Goal: Task Accomplishment & Management: Manage account settings

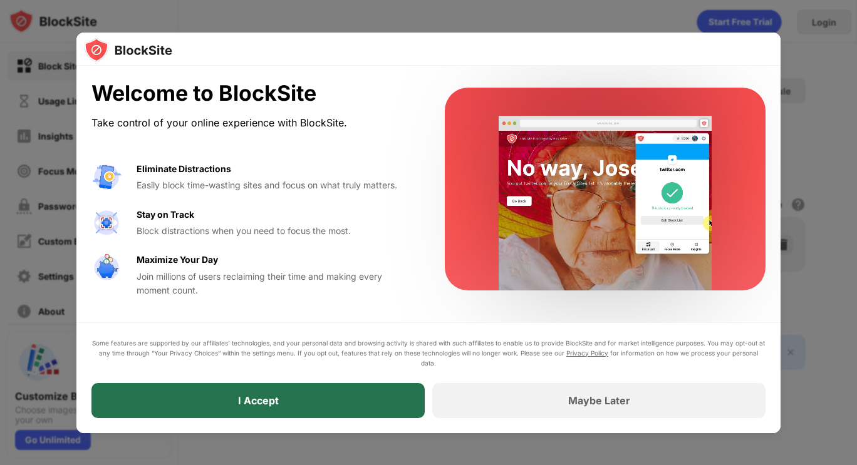
click at [266, 402] on div "I Accept" at bounding box center [258, 401] width 41 height 13
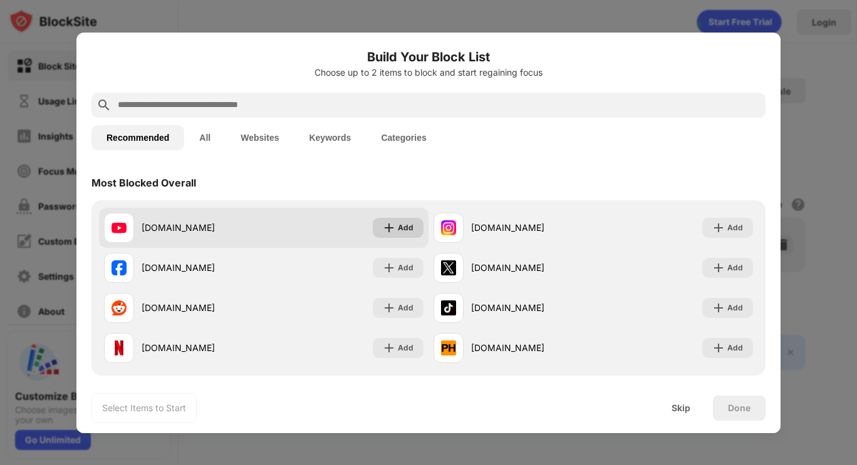
click at [388, 233] on img at bounding box center [389, 228] width 13 height 13
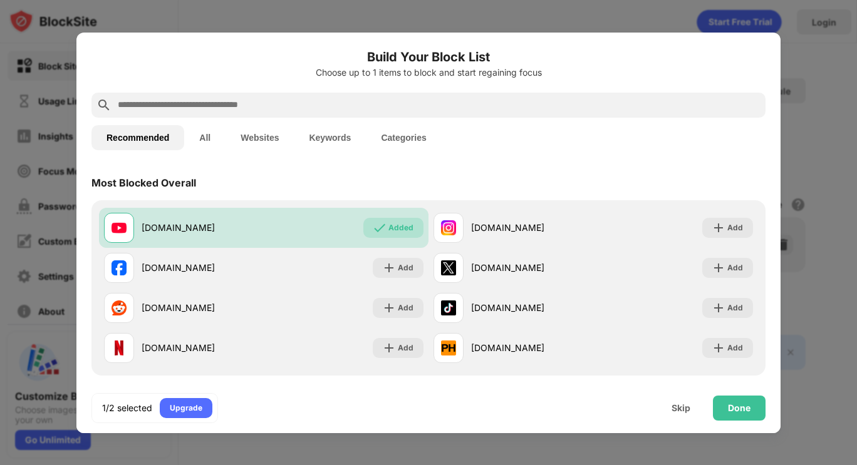
click at [291, 106] on input "text" at bounding box center [439, 105] width 644 height 15
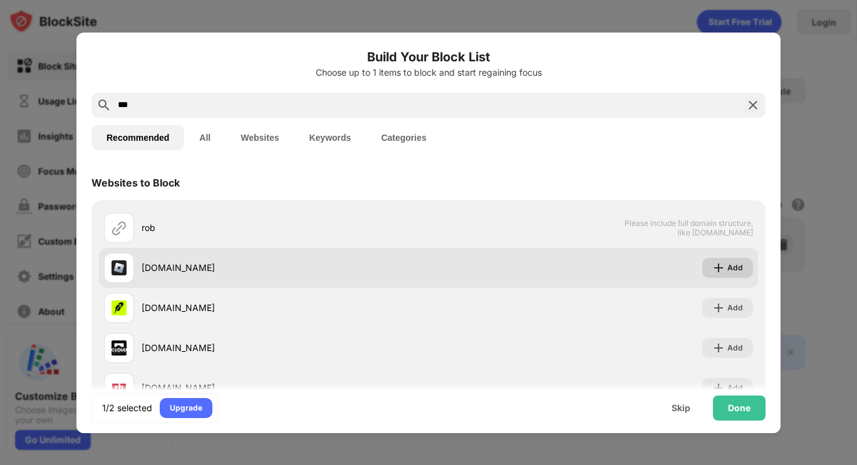
type input "***"
click at [712, 268] on img at bounding box center [718, 268] width 13 height 13
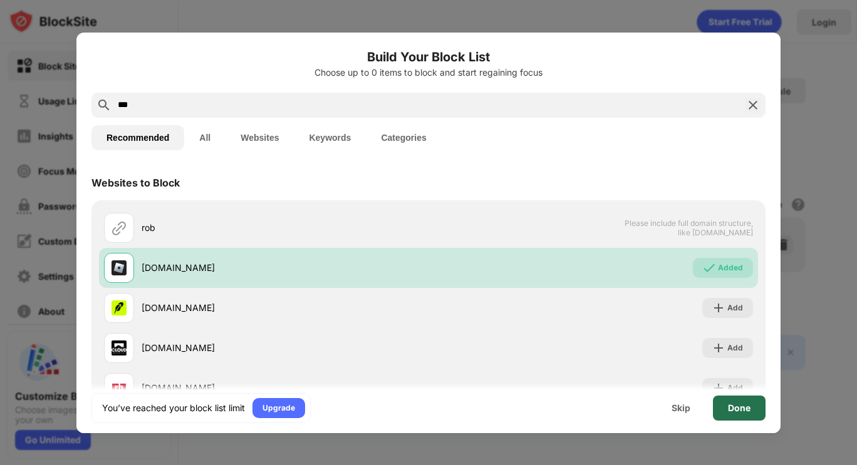
click at [727, 412] on div "Done" at bounding box center [739, 408] width 53 height 25
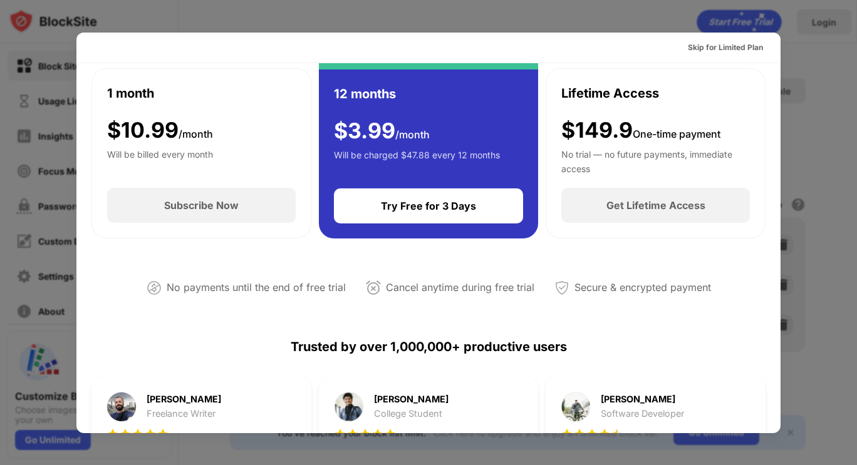
scroll to position [87, 0]
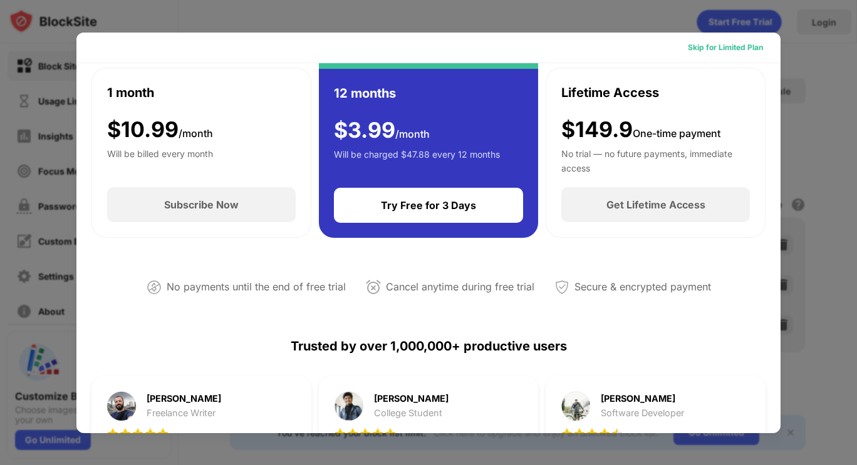
click at [722, 53] on div "Skip for Limited Plan" at bounding box center [725, 47] width 75 height 13
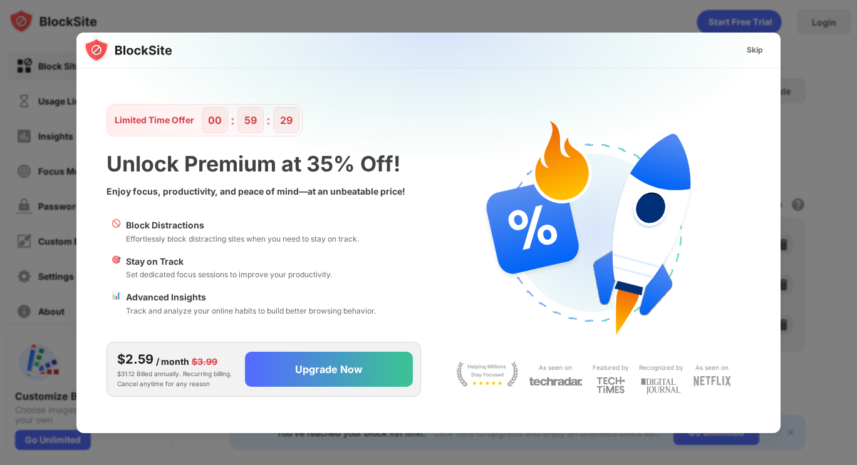
scroll to position [0, 0]
click at [753, 49] on div "Skip" at bounding box center [755, 50] width 16 height 13
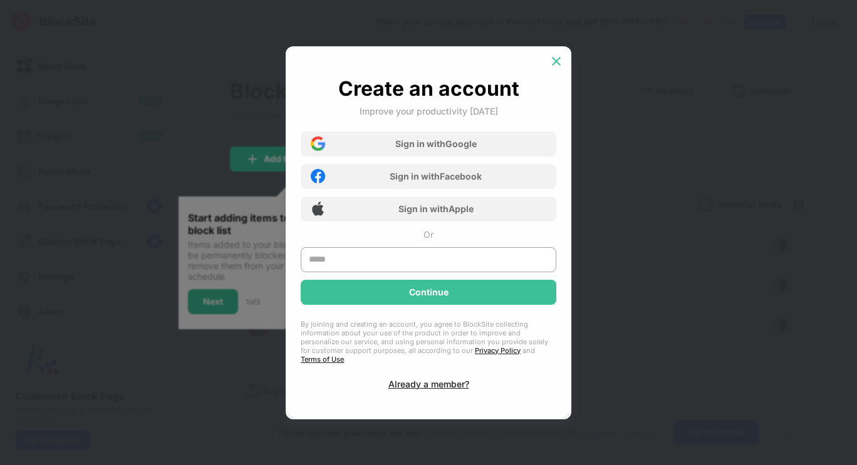
click at [560, 67] on img at bounding box center [556, 61] width 13 height 13
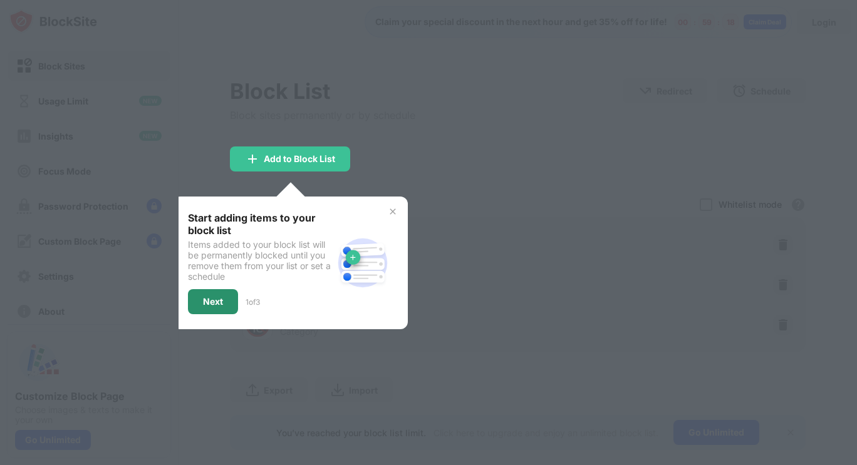
click at [214, 294] on div "Next" at bounding box center [213, 301] width 50 height 25
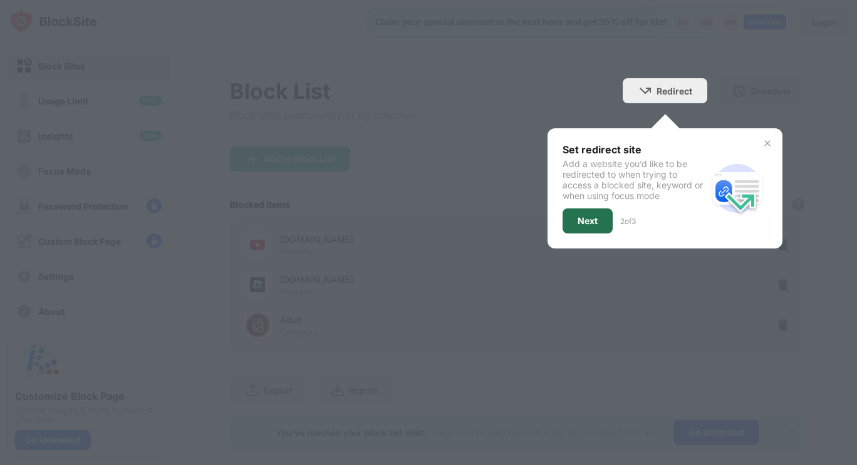
click at [588, 219] on div "Next" at bounding box center [587, 221] width 50 height 25
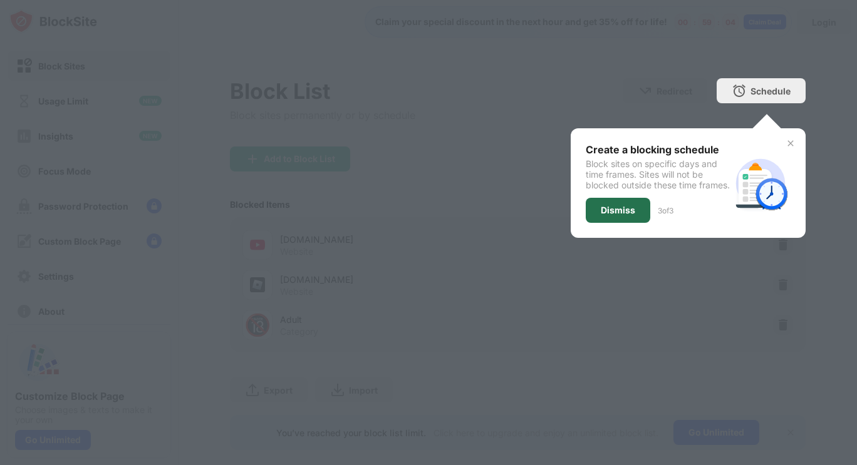
click at [611, 215] on div "Dismiss" at bounding box center [618, 210] width 34 height 10
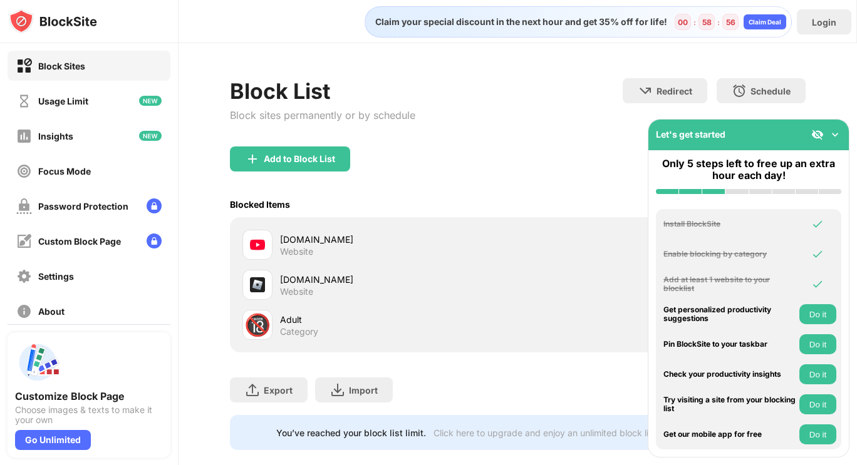
click at [814, 321] on button "Do it" at bounding box center [817, 314] width 37 height 20
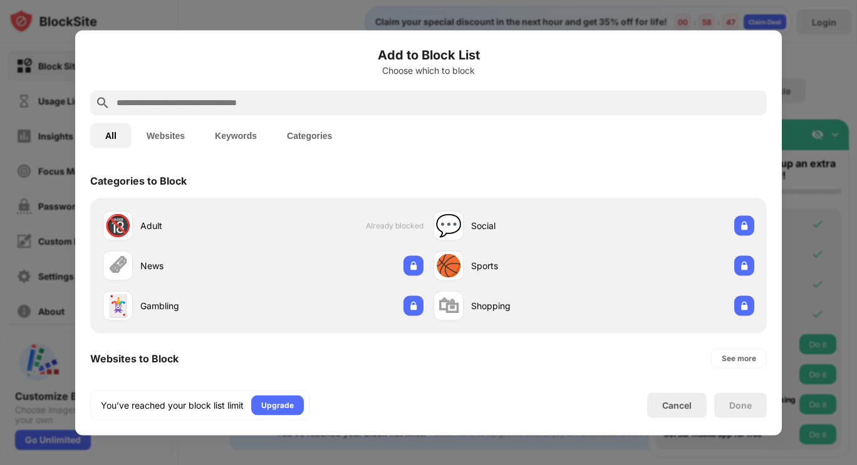
click at [155, 136] on button "Websites" at bounding box center [166, 135] width 68 height 25
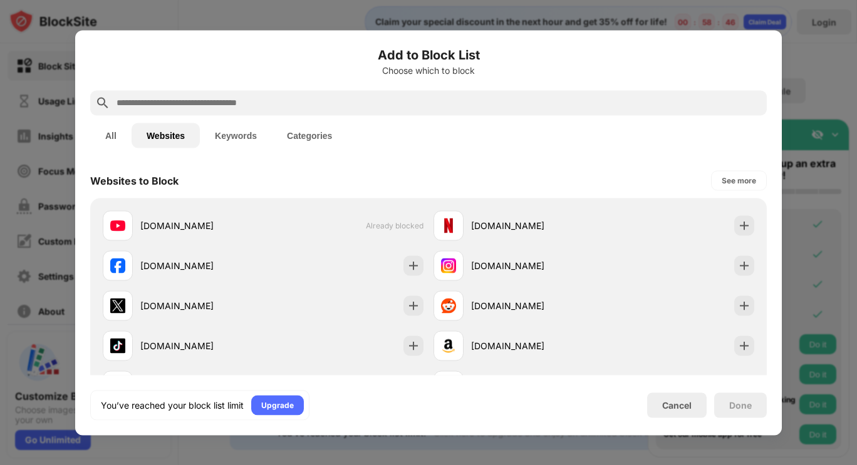
click at [197, 107] on input "text" at bounding box center [438, 102] width 646 height 15
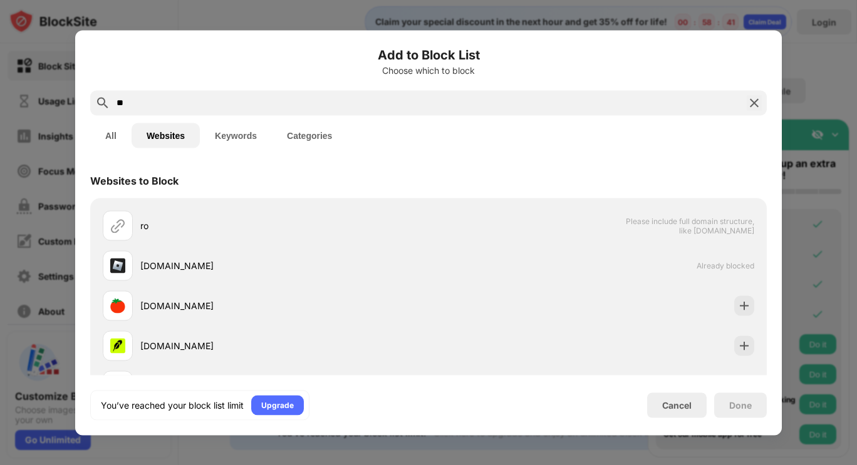
type input "*"
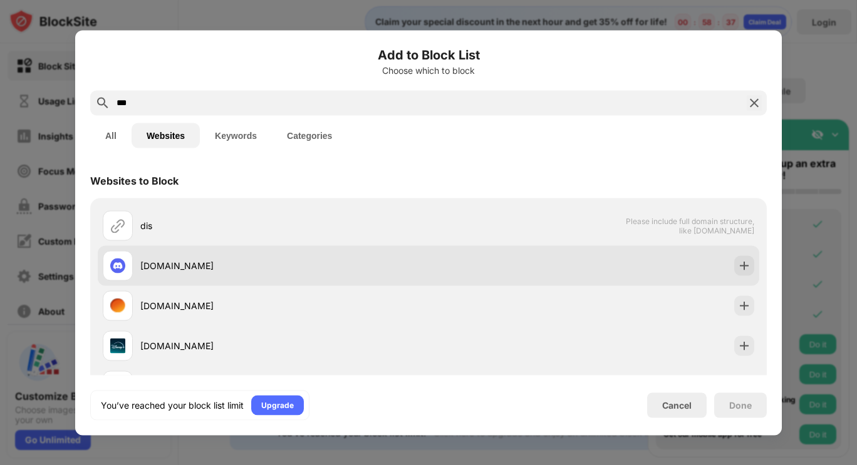
type input "***"
click at [284, 264] on div "discord.com" at bounding box center [284, 265] width 288 height 13
click at [738, 268] on img at bounding box center [744, 265] width 13 height 13
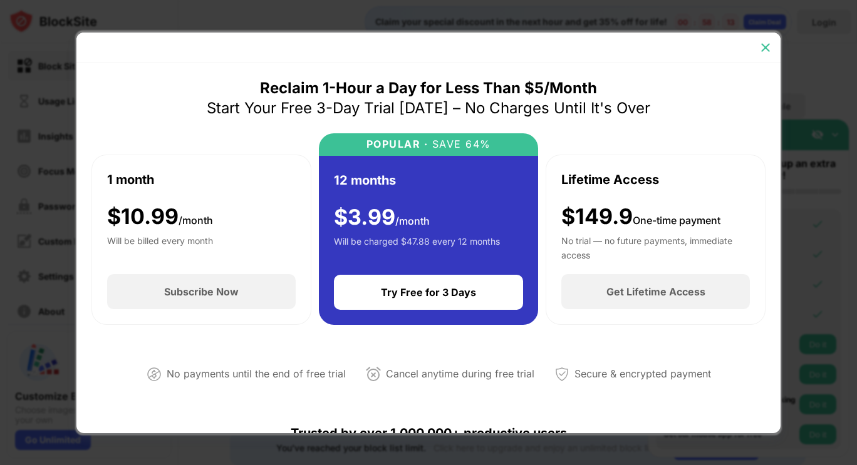
click at [760, 46] on img at bounding box center [765, 47] width 13 height 13
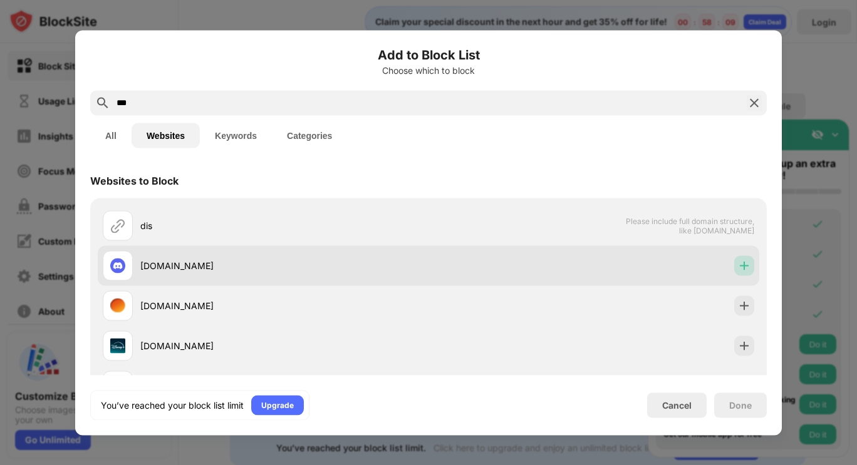
click at [738, 268] on img at bounding box center [744, 265] width 13 height 13
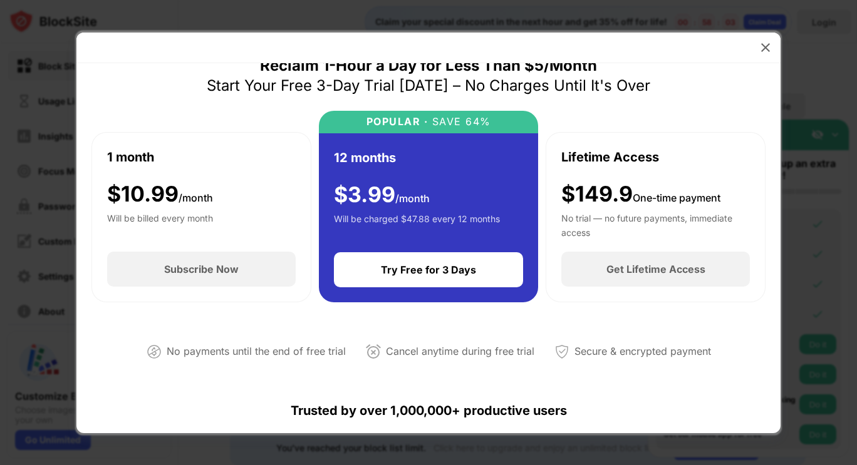
scroll to position [22, 0]
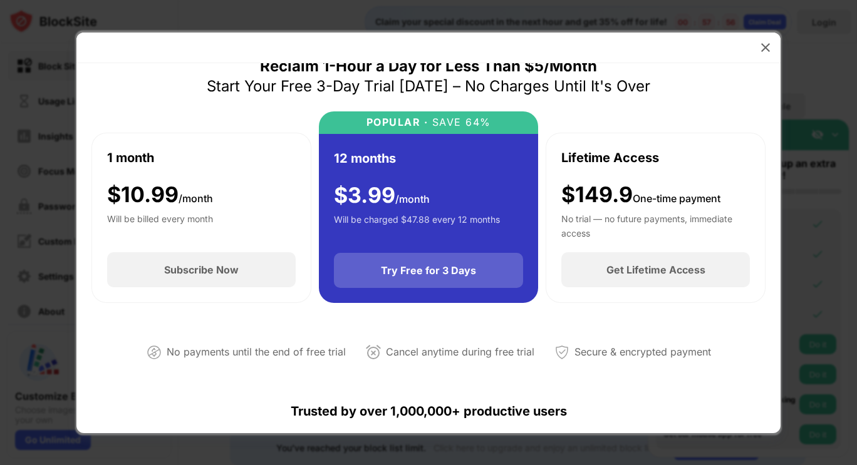
click at [435, 286] on div "Try Free for 3 Days" at bounding box center [429, 270] width 190 height 35
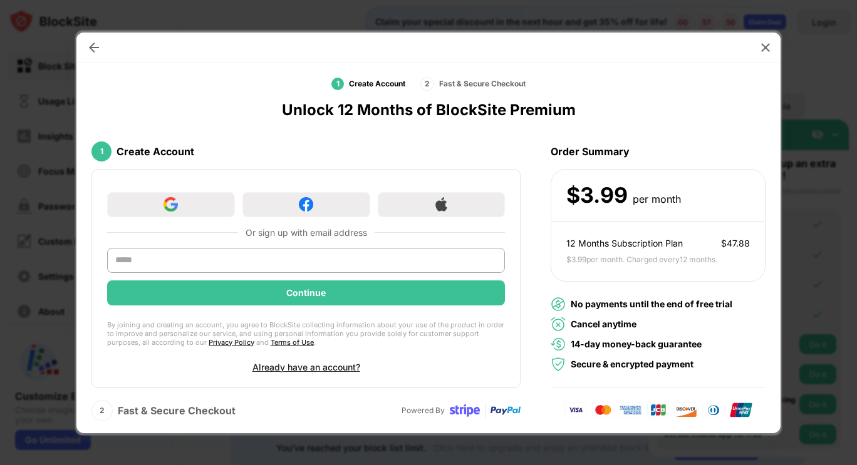
scroll to position [16, 0]
click at [377, 265] on input "text" at bounding box center [306, 261] width 398 height 25
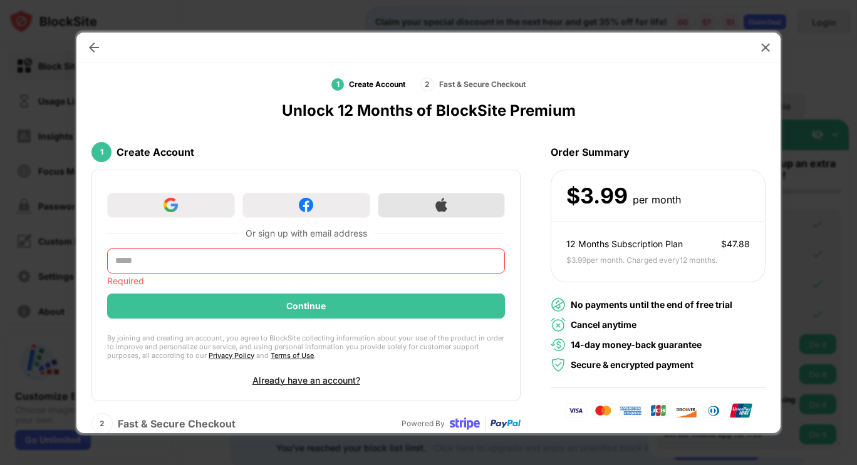
click at [403, 212] on div at bounding box center [442, 205] width 128 height 25
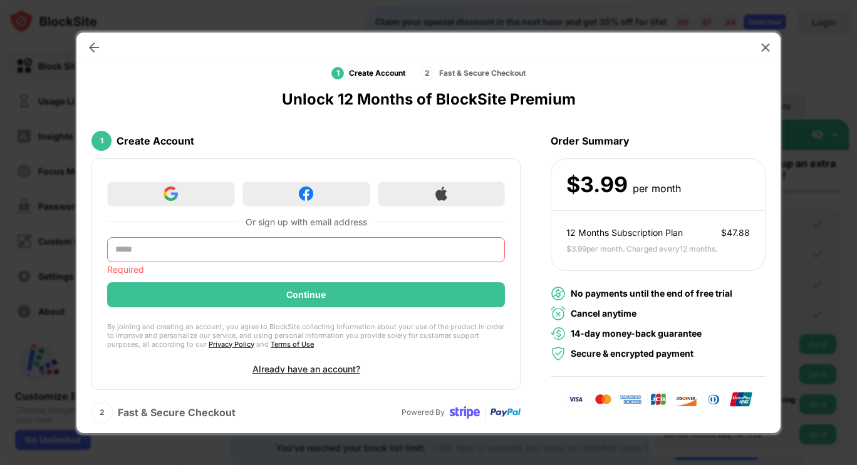
click at [360, 244] on input "text" at bounding box center [306, 249] width 398 height 25
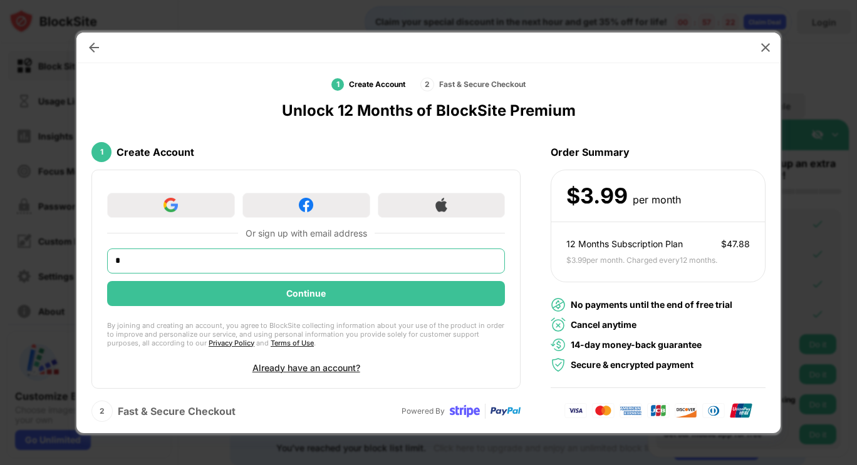
type input "**********"
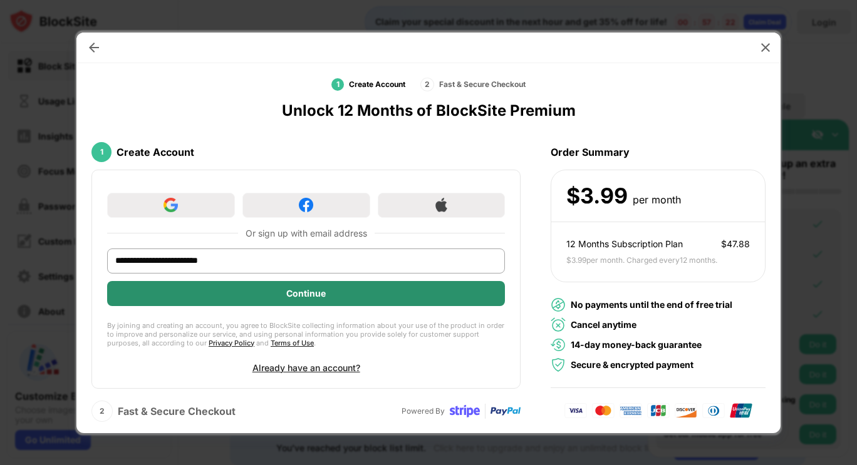
click at [311, 301] on div "Continue" at bounding box center [306, 293] width 398 height 25
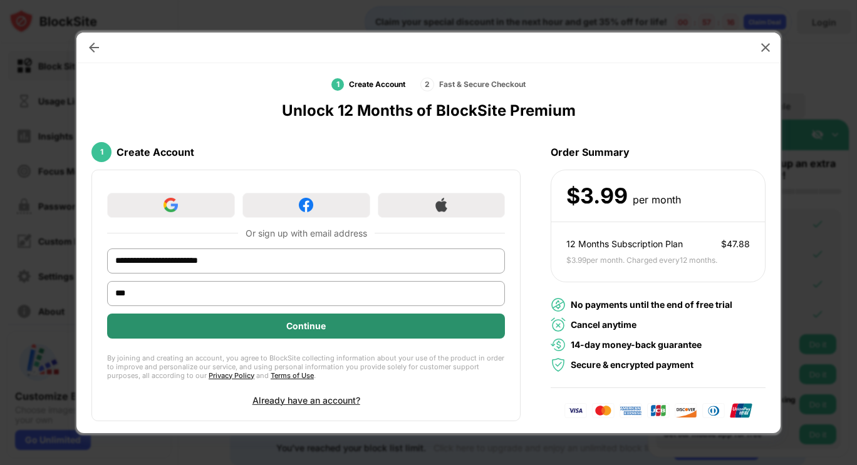
type input "***"
click at [290, 325] on div "Continue" at bounding box center [305, 326] width 39 height 10
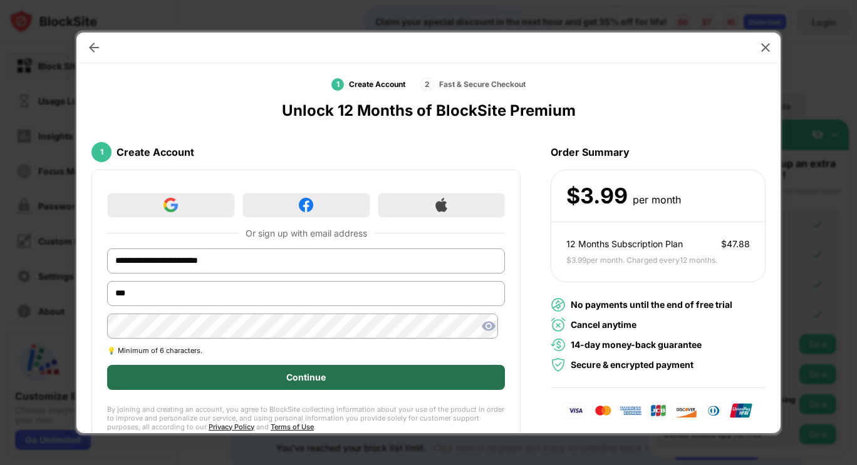
click at [256, 378] on div "Continue" at bounding box center [306, 377] width 398 height 25
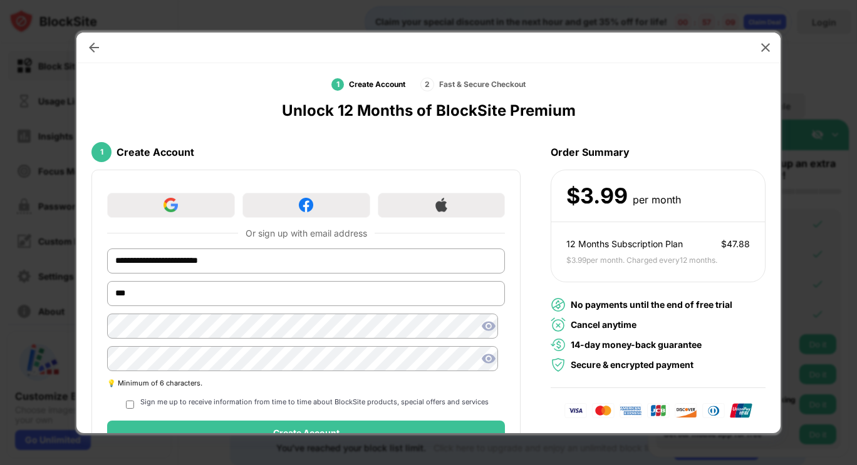
scroll to position [80, 0]
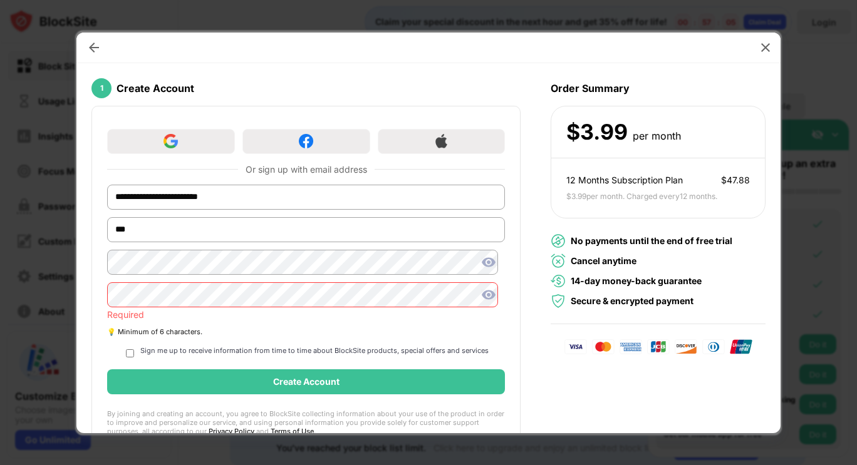
click at [189, 363] on div "**********" at bounding box center [305, 291] width 429 height 371
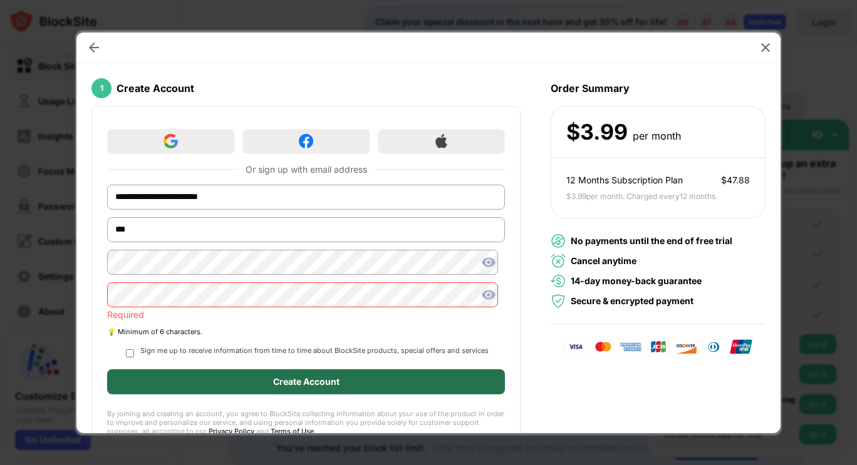
click at [196, 372] on div "Create Account" at bounding box center [306, 382] width 398 height 25
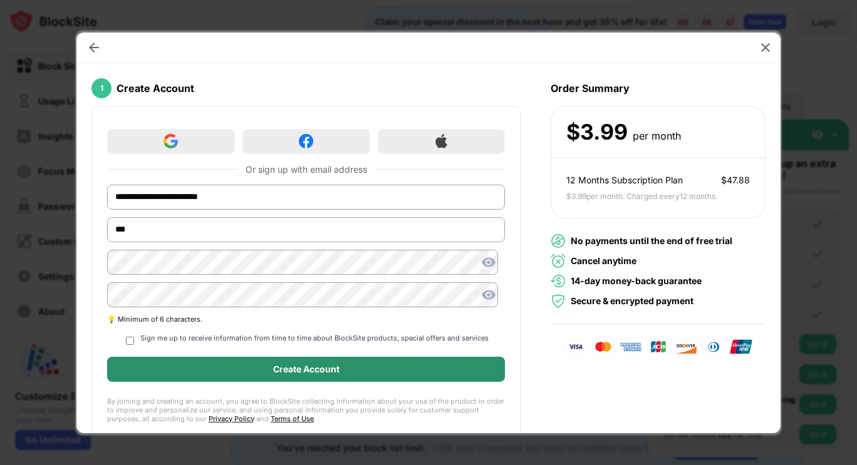
click at [201, 371] on div "Create Account" at bounding box center [306, 369] width 398 height 25
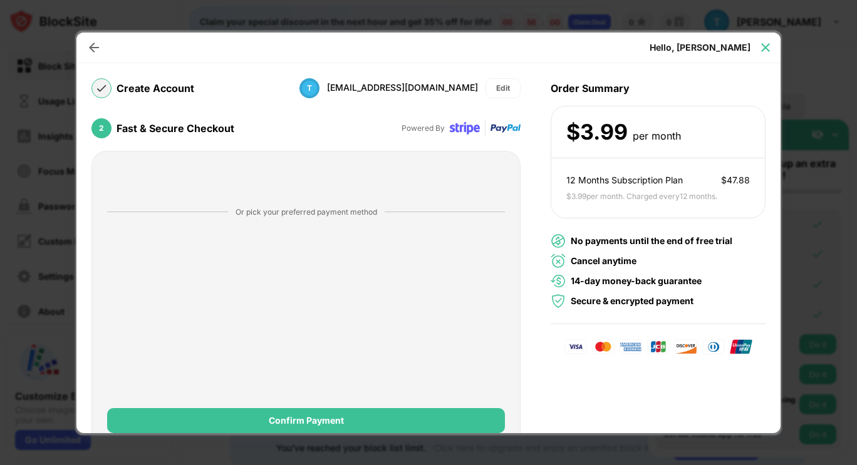
click at [770, 48] on img at bounding box center [765, 47] width 13 height 13
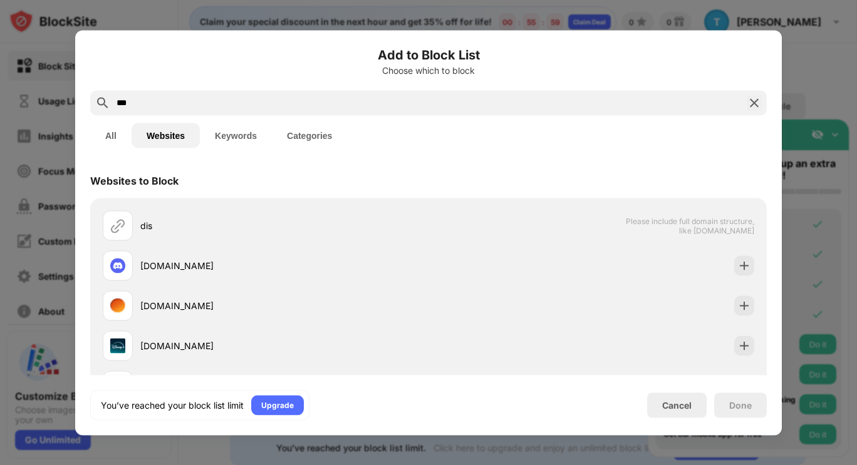
click at [770, 48] on div "Add to Block List Choose which to block *** All Websites Keywords Categories We…" at bounding box center [428, 232] width 707 height 405
click at [757, 104] on img at bounding box center [754, 102] width 15 height 15
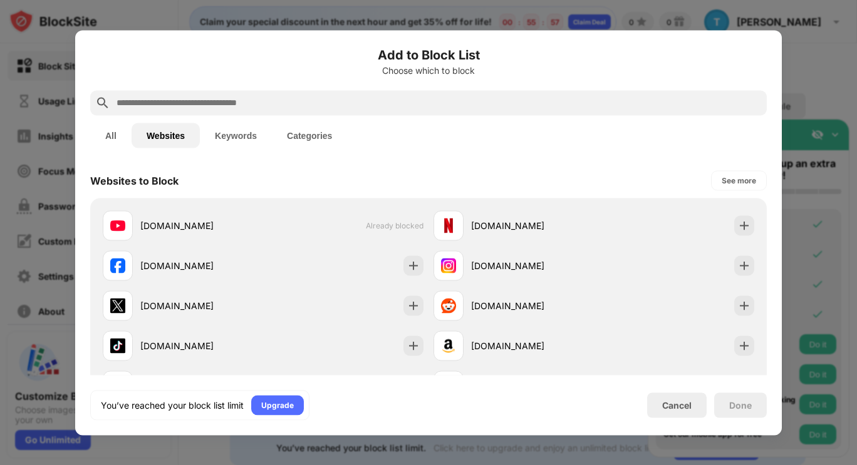
click at [818, 81] on div at bounding box center [428, 232] width 857 height 465
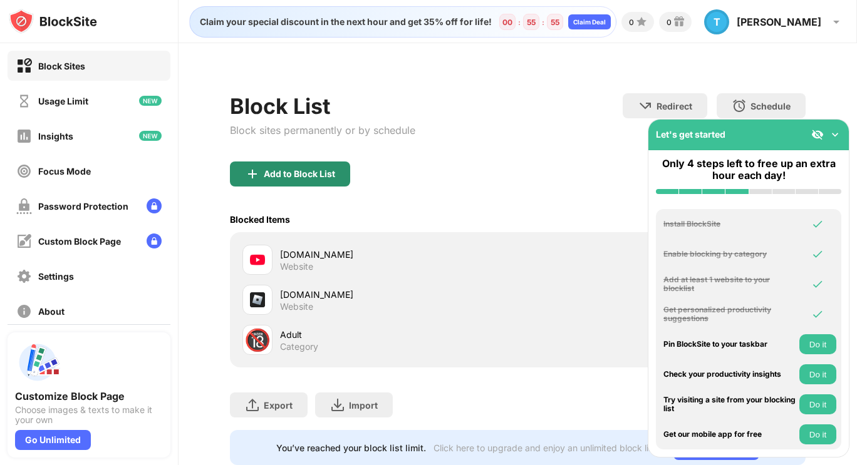
click at [321, 179] on div "Add to Block List" at bounding box center [299, 174] width 71 height 10
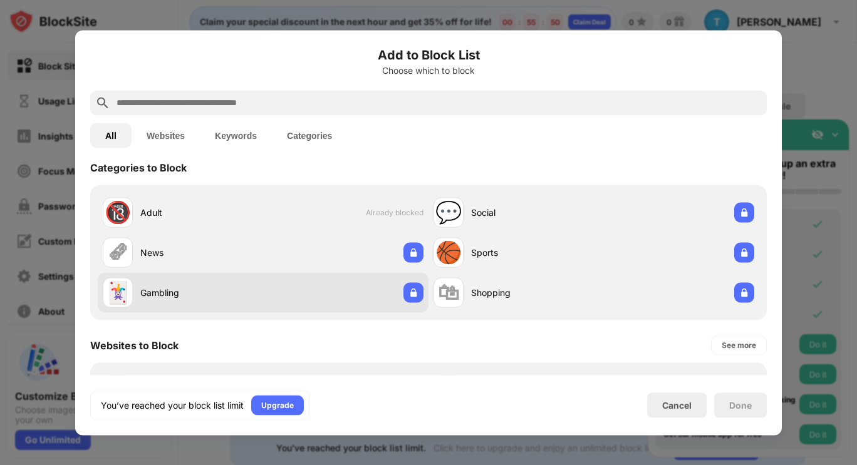
scroll to position [13, 0]
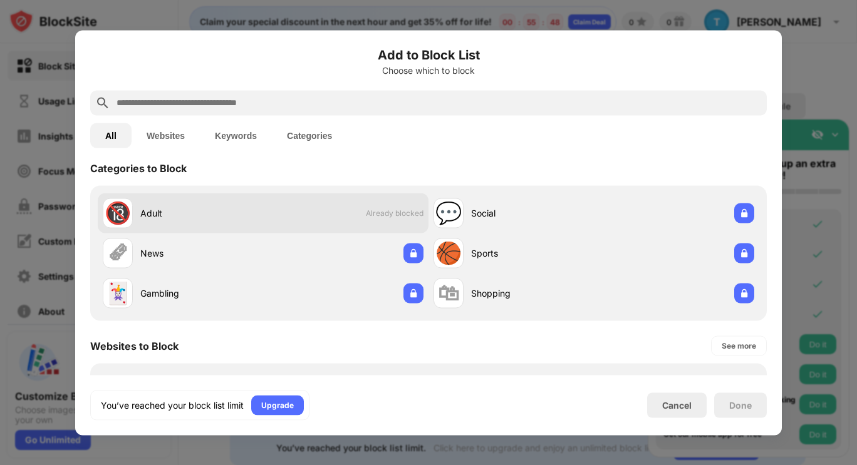
click at [386, 223] on div "🔞 Adult Already blocked" at bounding box center [263, 213] width 331 height 40
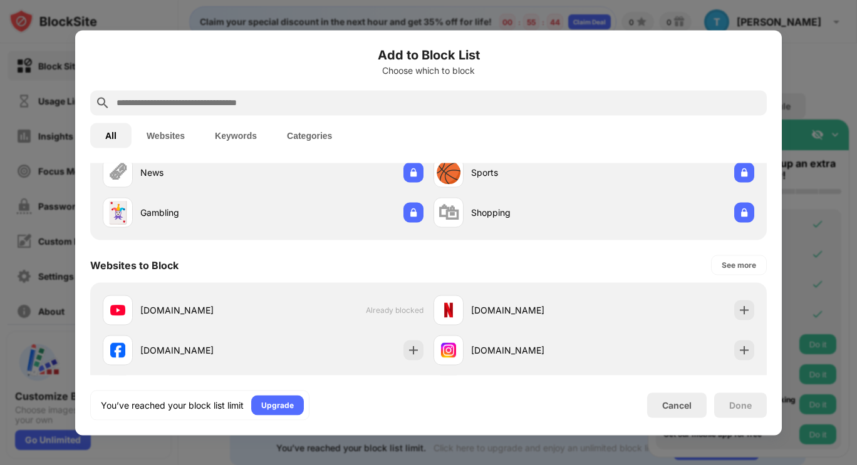
scroll to position [0, 0]
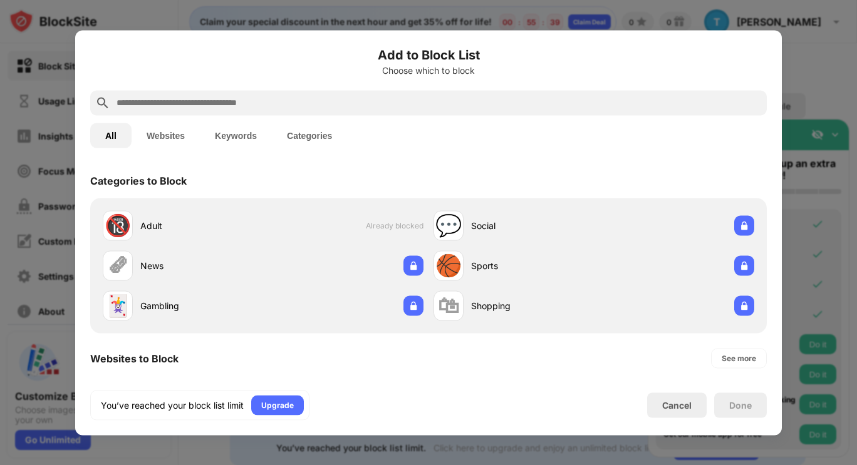
click at [803, 73] on div at bounding box center [428, 232] width 857 height 465
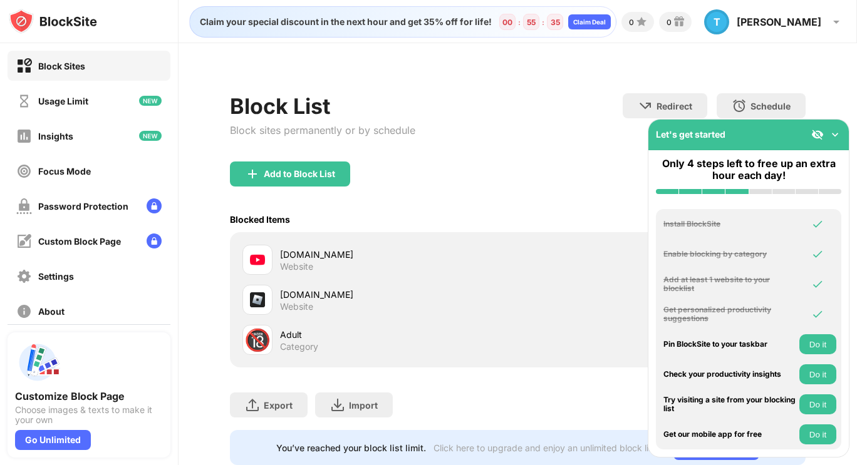
scroll to position [45, 11]
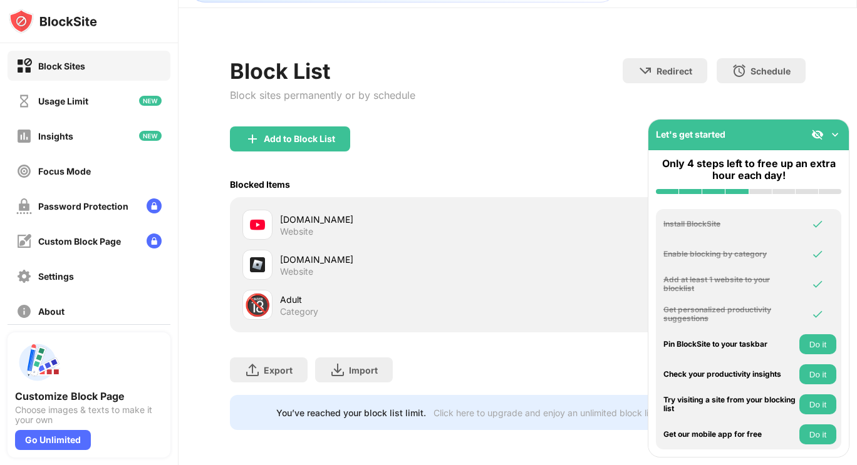
click at [825, 347] on button "Do it" at bounding box center [817, 344] width 37 height 20
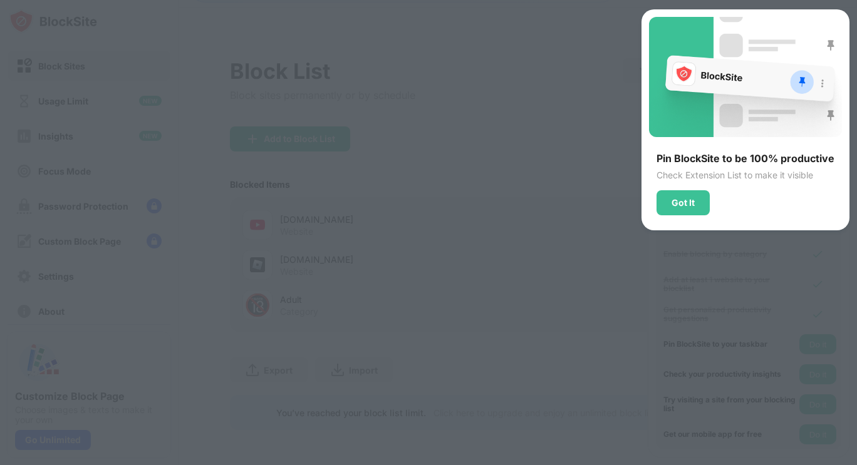
click at [491, 112] on div at bounding box center [428, 232] width 857 height 465
click at [671, 201] on div "Got It" at bounding box center [682, 202] width 53 height 25
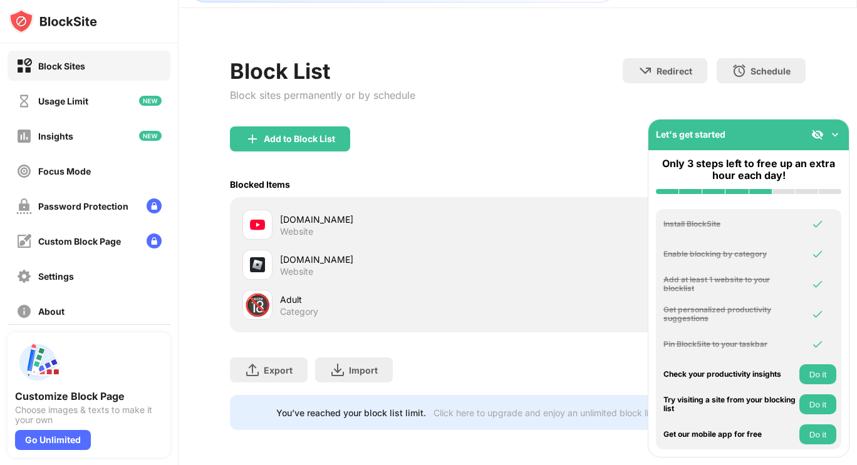
click at [816, 381] on button "Do it" at bounding box center [817, 375] width 37 height 20
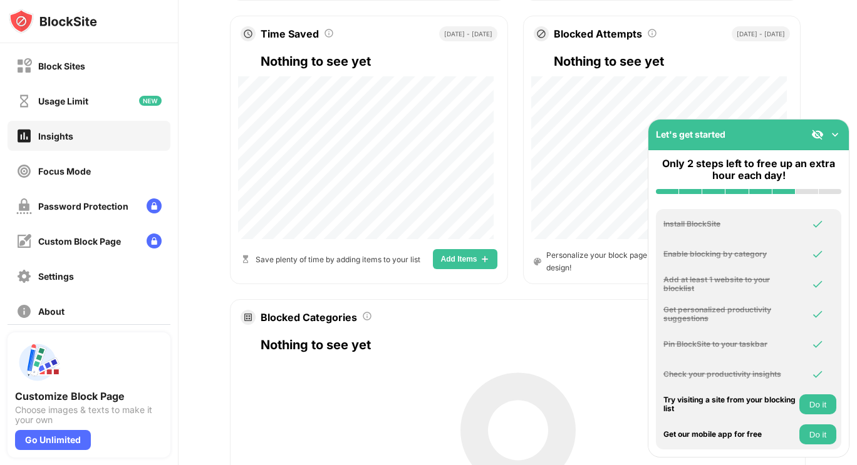
scroll to position [490, 11]
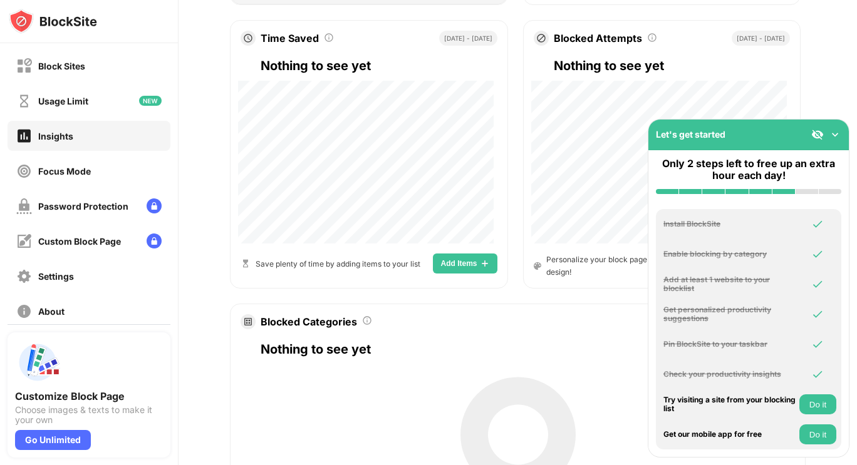
click at [823, 404] on button "Do it" at bounding box center [817, 405] width 37 height 20
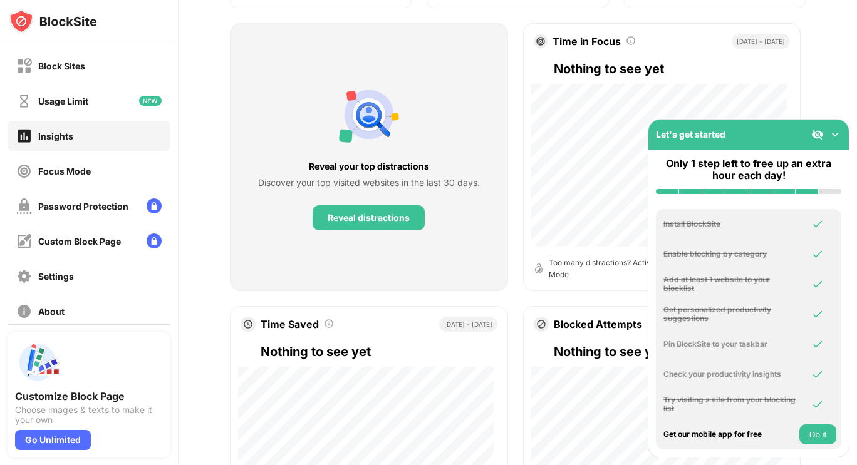
scroll to position [0, 11]
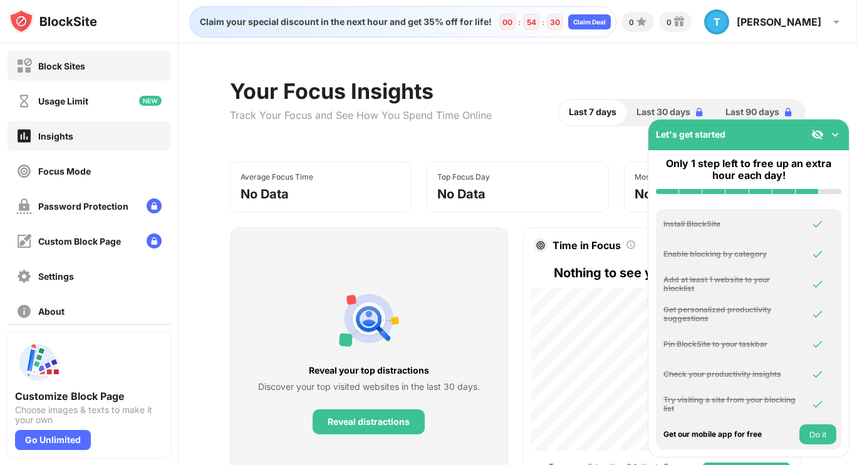
click at [80, 63] on div "Block Sites" at bounding box center [61, 66] width 47 height 11
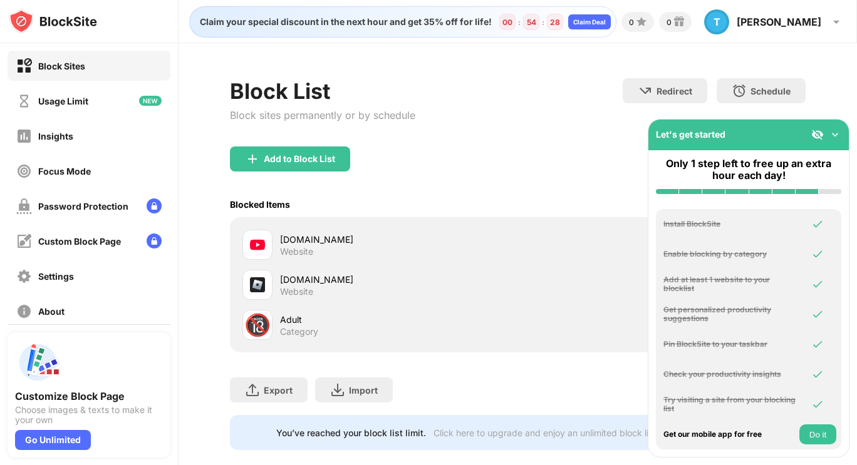
scroll to position [30, 0]
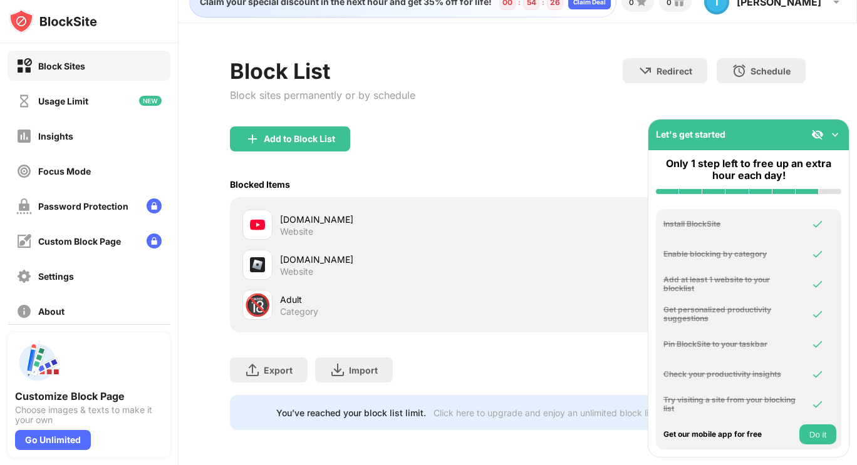
click at [835, 134] on img at bounding box center [835, 134] width 13 height 13
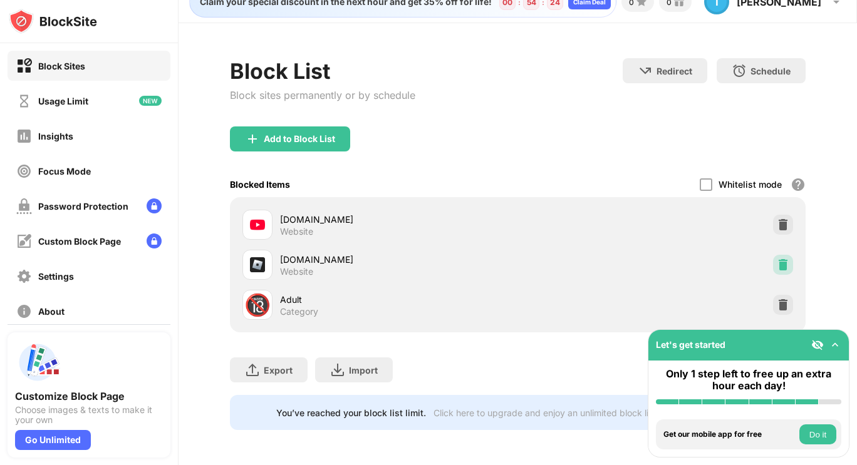
click at [777, 259] on img at bounding box center [783, 265] width 13 height 13
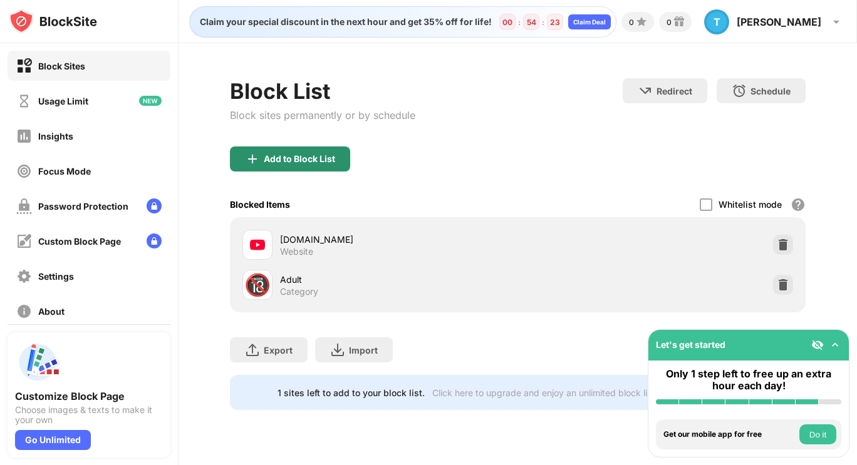
click at [304, 158] on div "Add to Block List" at bounding box center [299, 159] width 71 height 10
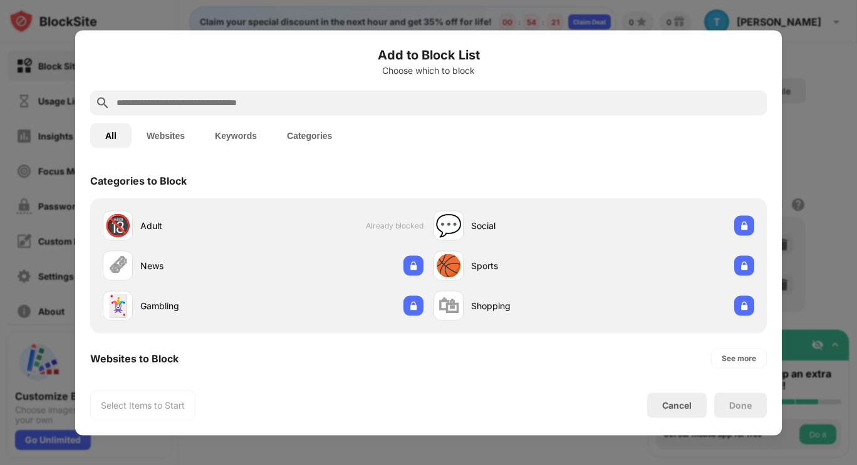
click at [243, 100] on input "text" at bounding box center [438, 102] width 646 height 15
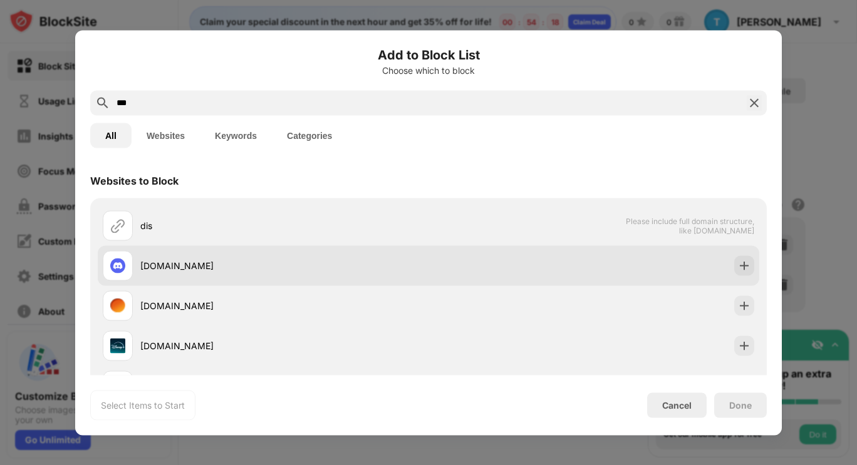
type input "***"
click at [230, 268] on div "discord.com" at bounding box center [284, 265] width 288 height 13
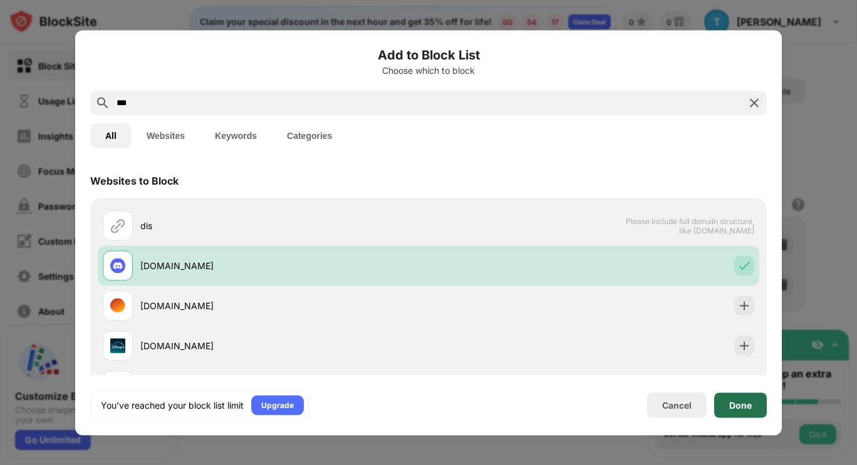
click at [743, 405] on div "Done" at bounding box center [740, 405] width 23 height 10
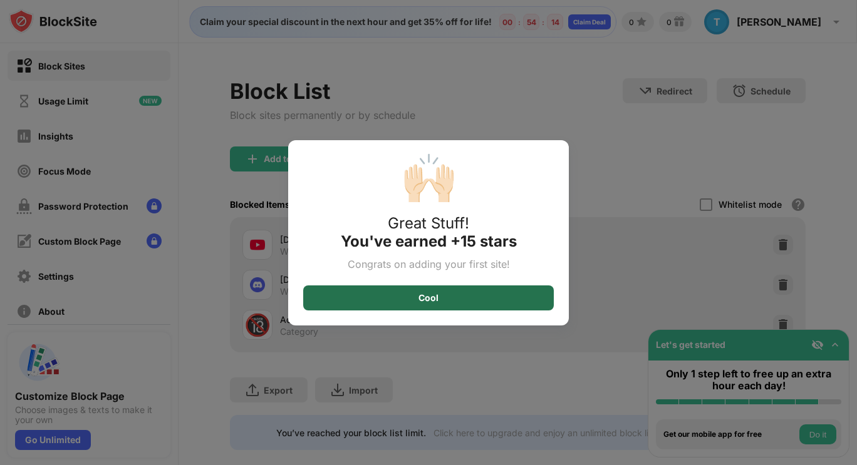
click at [466, 295] on div "Cool" at bounding box center [428, 298] width 251 height 25
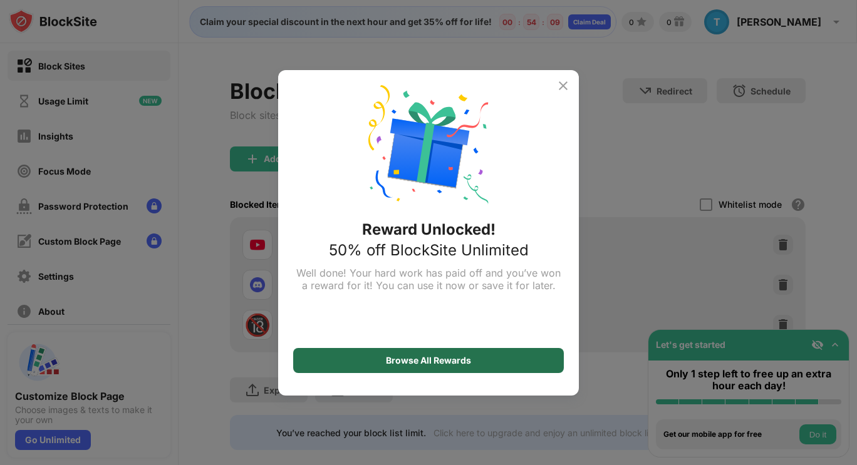
click at [451, 357] on div "Browse All Rewards" at bounding box center [428, 361] width 85 height 10
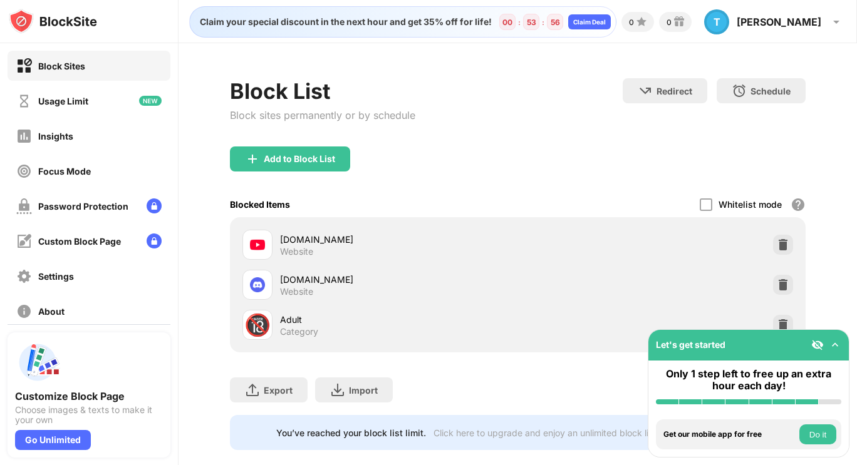
scroll to position [30, 0]
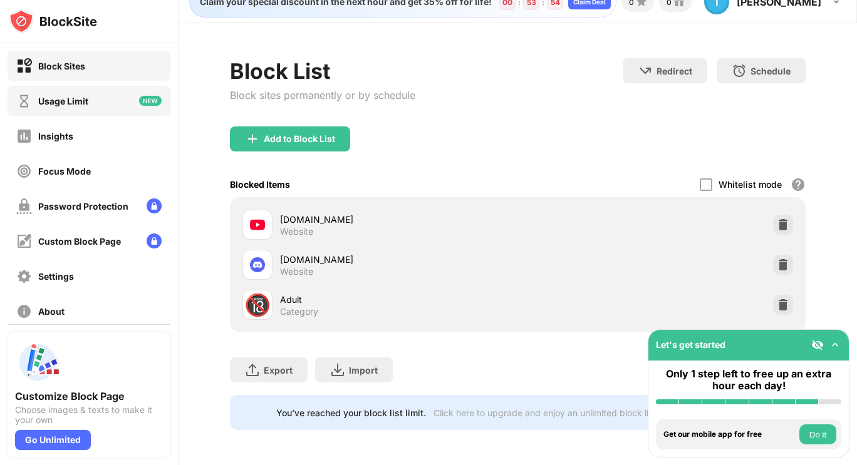
click at [98, 95] on div "Usage Limit" at bounding box center [89, 101] width 163 height 30
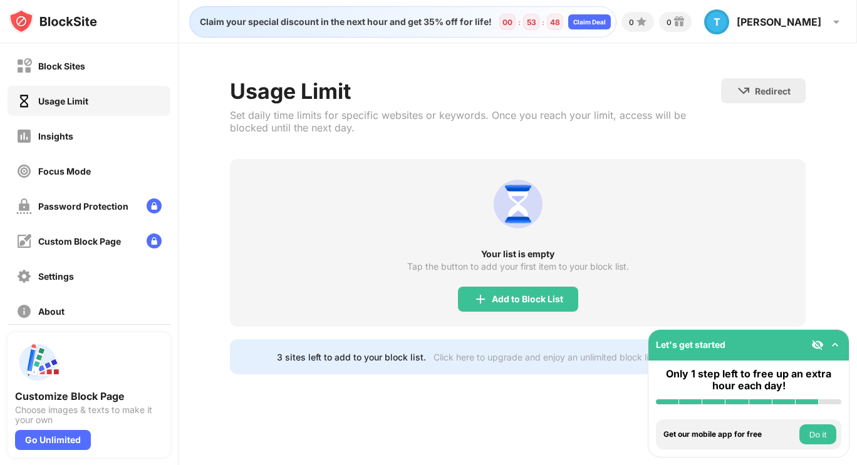
click at [103, 93] on div "Usage Limit" at bounding box center [89, 101] width 163 height 30
click at [98, 133] on div "Insights" at bounding box center [89, 136] width 163 height 30
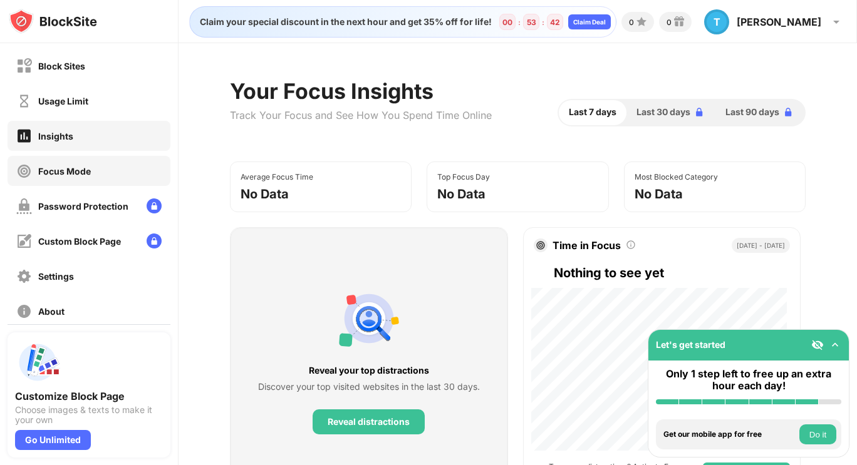
click at [96, 165] on div "Focus Mode" at bounding box center [89, 171] width 163 height 30
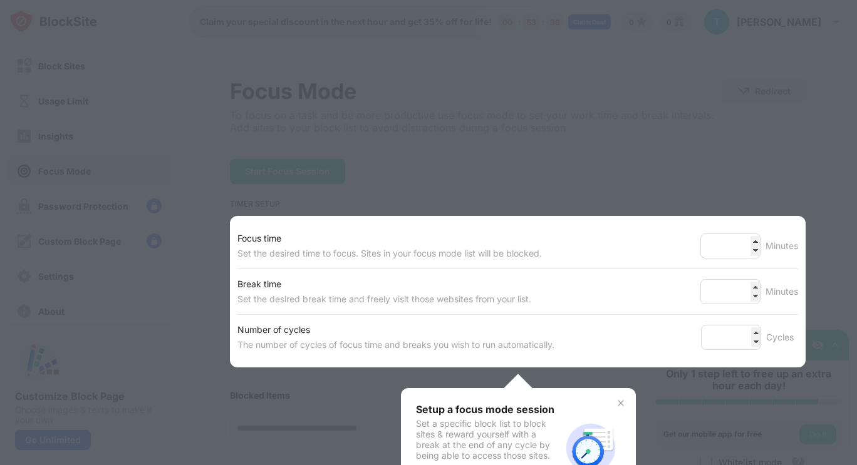
click at [447, 153] on div at bounding box center [428, 232] width 857 height 465
click at [616, 400] on img at bounding box center [621, 403] width 10 height 10
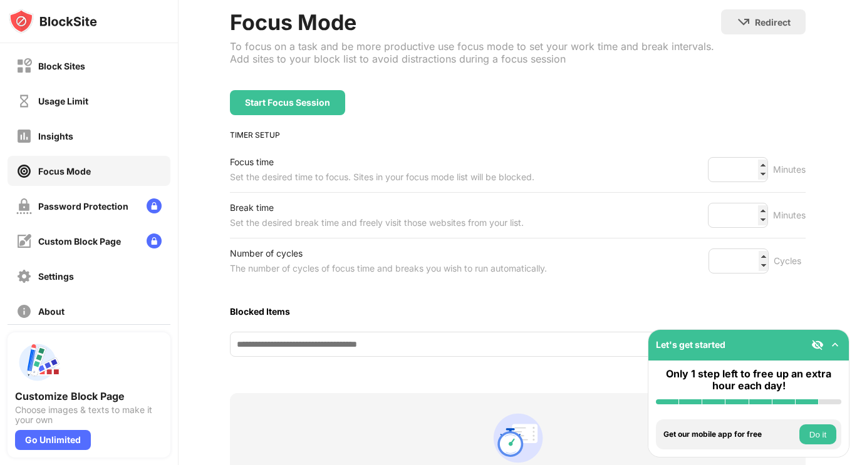
scroll to position [70, 0]
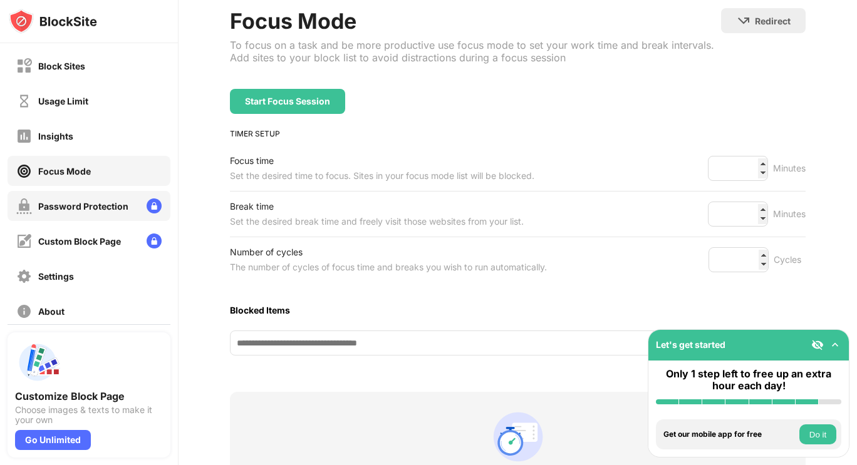
click at [104, 209] on div "Password Protection" at bounding box center [83, 206] width 90 height 11
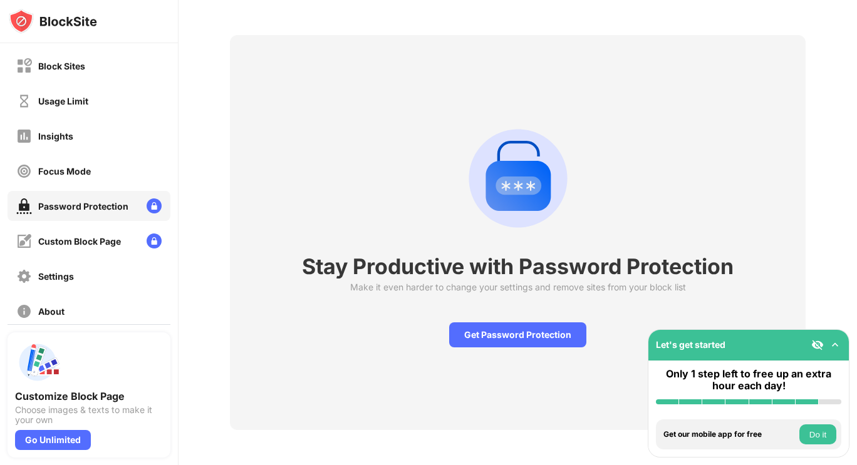
scroll to position [54, 0]
click at [98, 237] on div "Custom Block Page" at bounding box center [79, 241] width 83 height 11
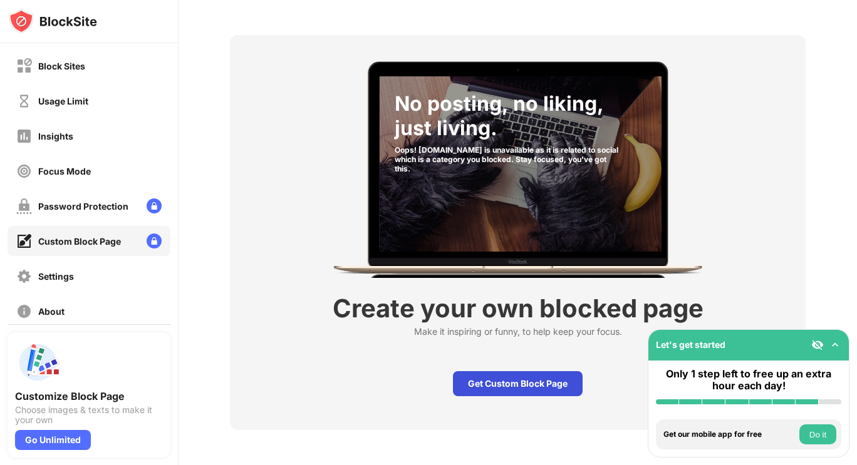
click at [462, 380] on div "Get Custom Block Page" at bounding box center [518, 383] width 130 height 25
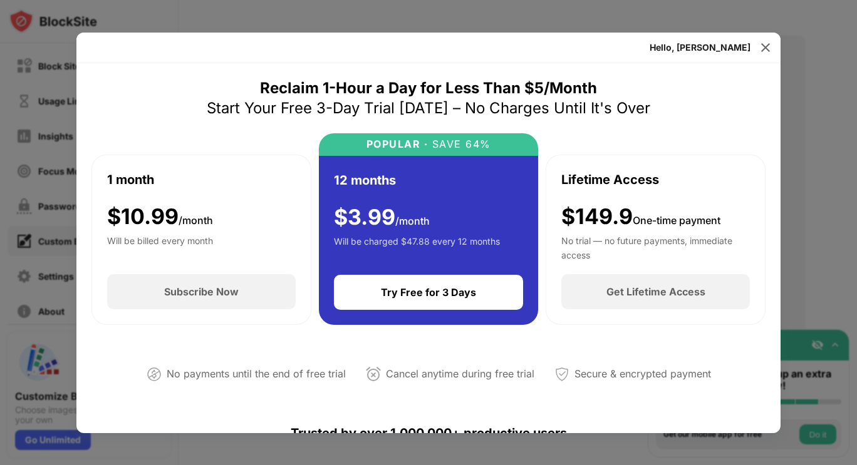
click at [462, 380] on div "Cancel anytime during free trial" at bounding box center [460, 374] width 148 height 18
click at [765, 43] on img at bounding box center [765, 47] width 13 height 13
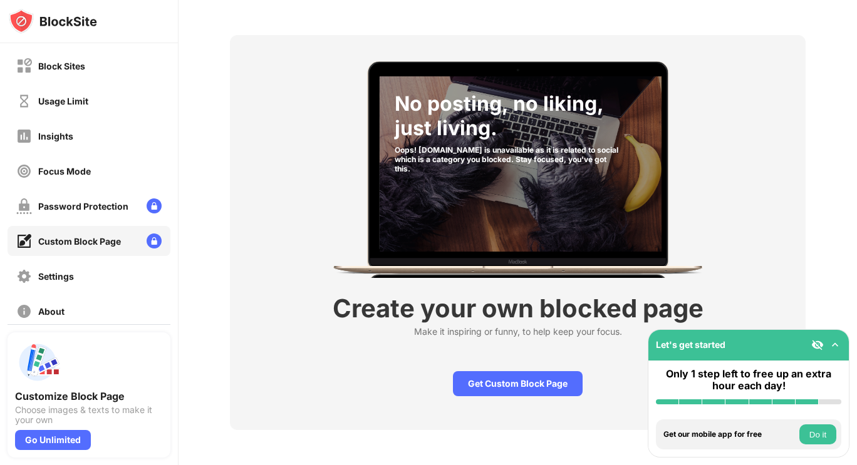
click at [810, 433] on button "Do it" at bounding box center [817, 435] width 37 height 20
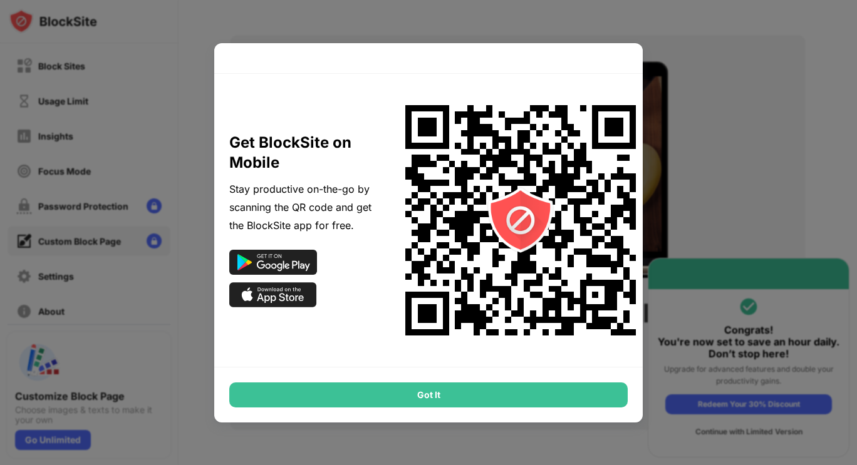
click at [458, 396] on div "Got It" at bounding box center [428, 395] width 398 height 25
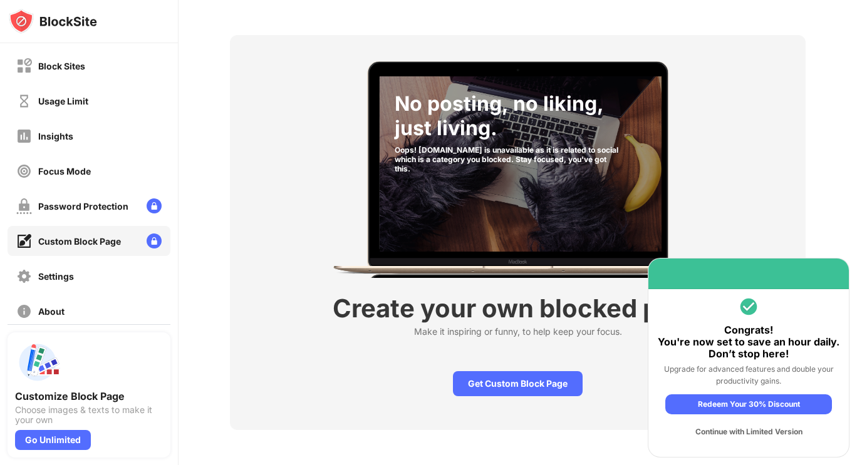
click at [751, 429] on div "Continue with Limited Version" at bounding box center [748, 432] width 167 height 20
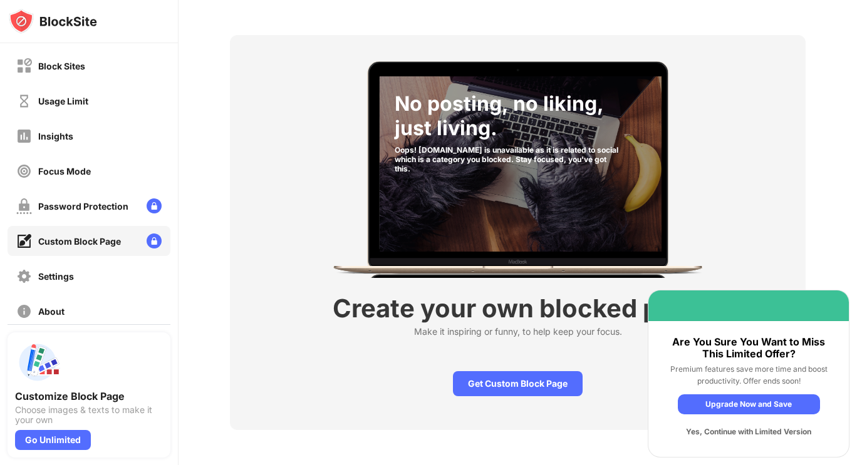
click at [743, 431] on div "Yes, Continue with Limited Version" at bounding box center [749, 432] width 142 height 20
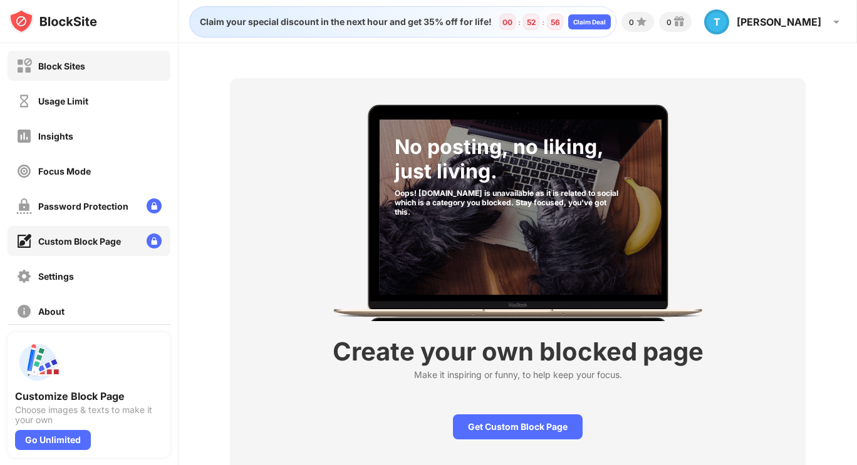
click at [54, 65] on div "Block Sites" at bounding box center [61, 66] width 47 height 11
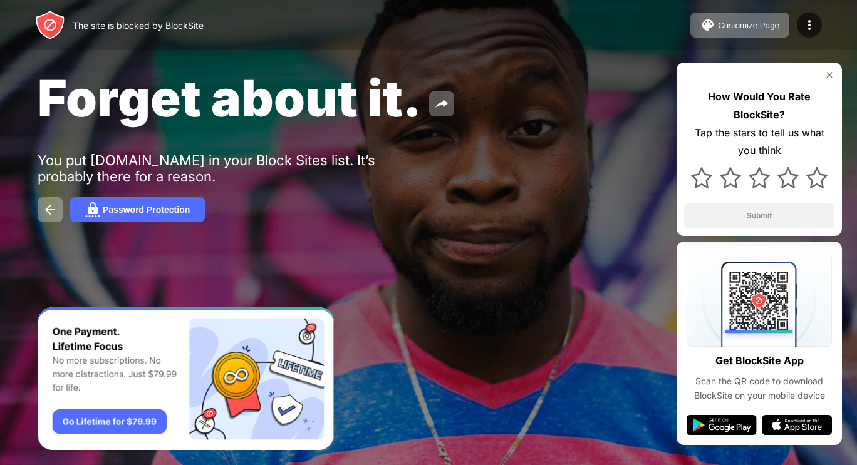
click at [832, 79] on img at bounding box center [829, 75] width 10 height 10
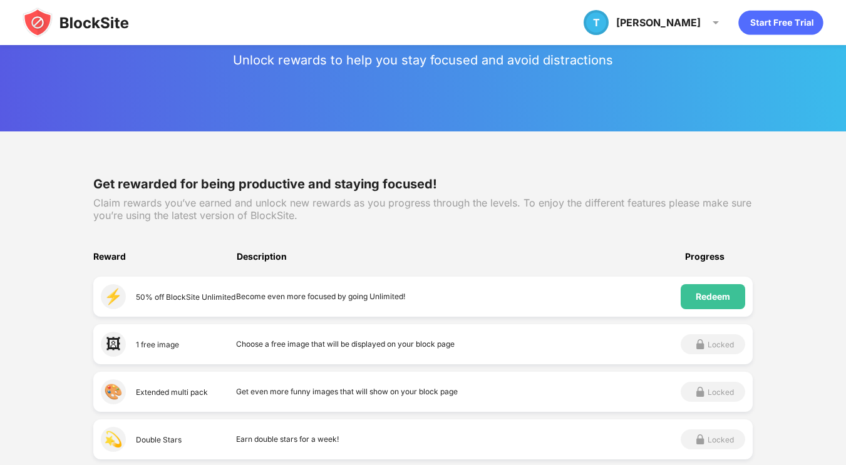
scroll to position [43, 0]
